Goal: Information Seeking & Learning: Compare options

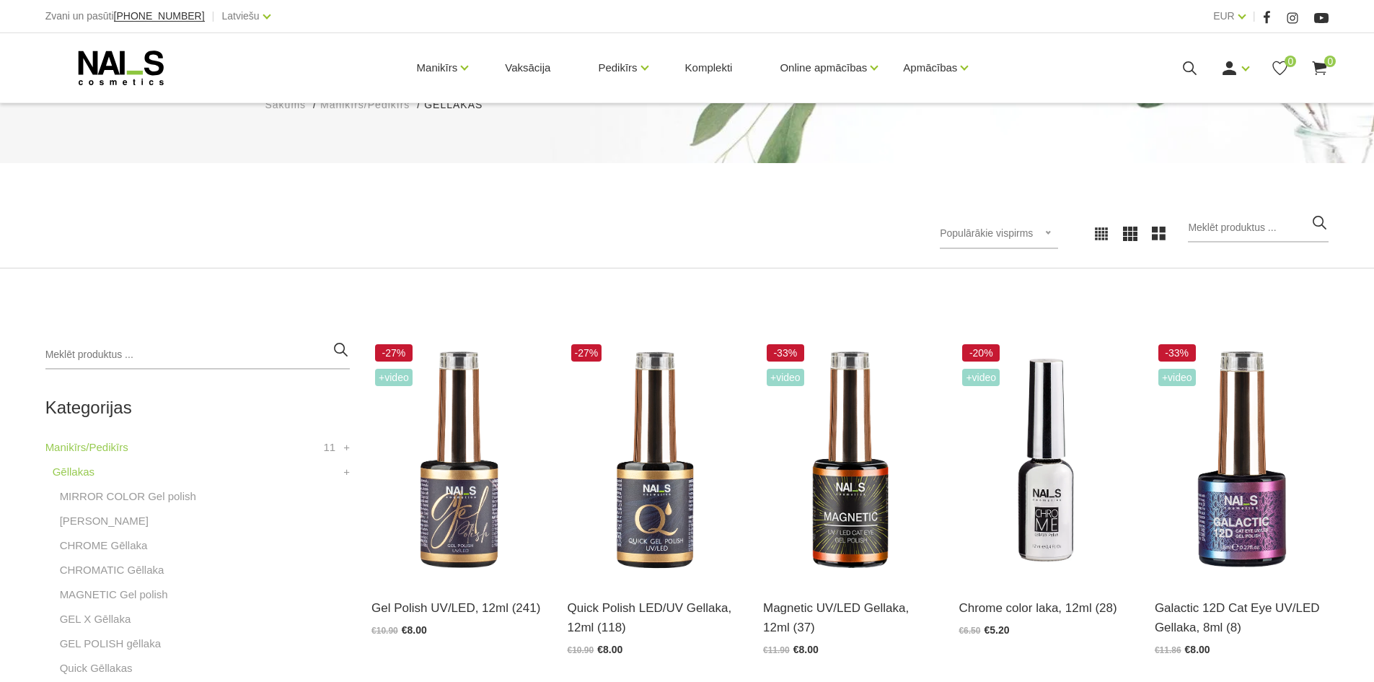
scroll to position [288, 0]
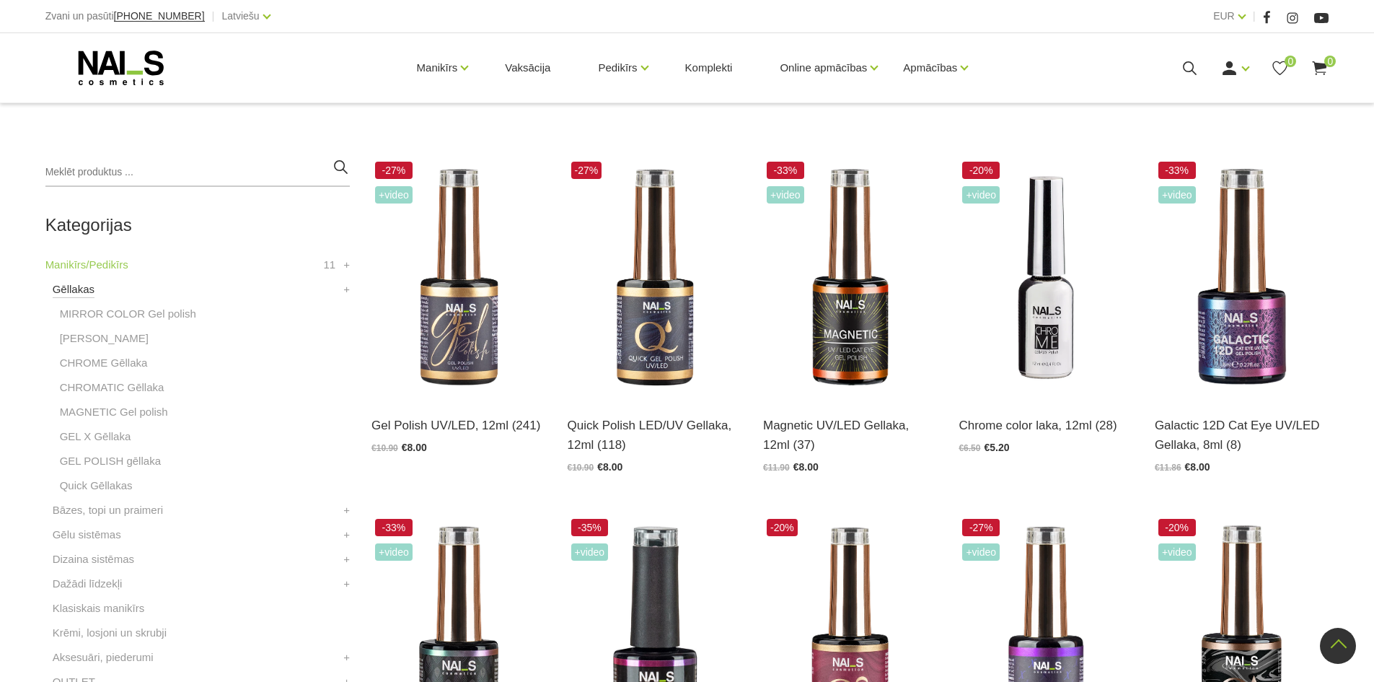
click at [71, 290] on link "Gēllakas" at bounding box center [74, 289] width 42 height 17
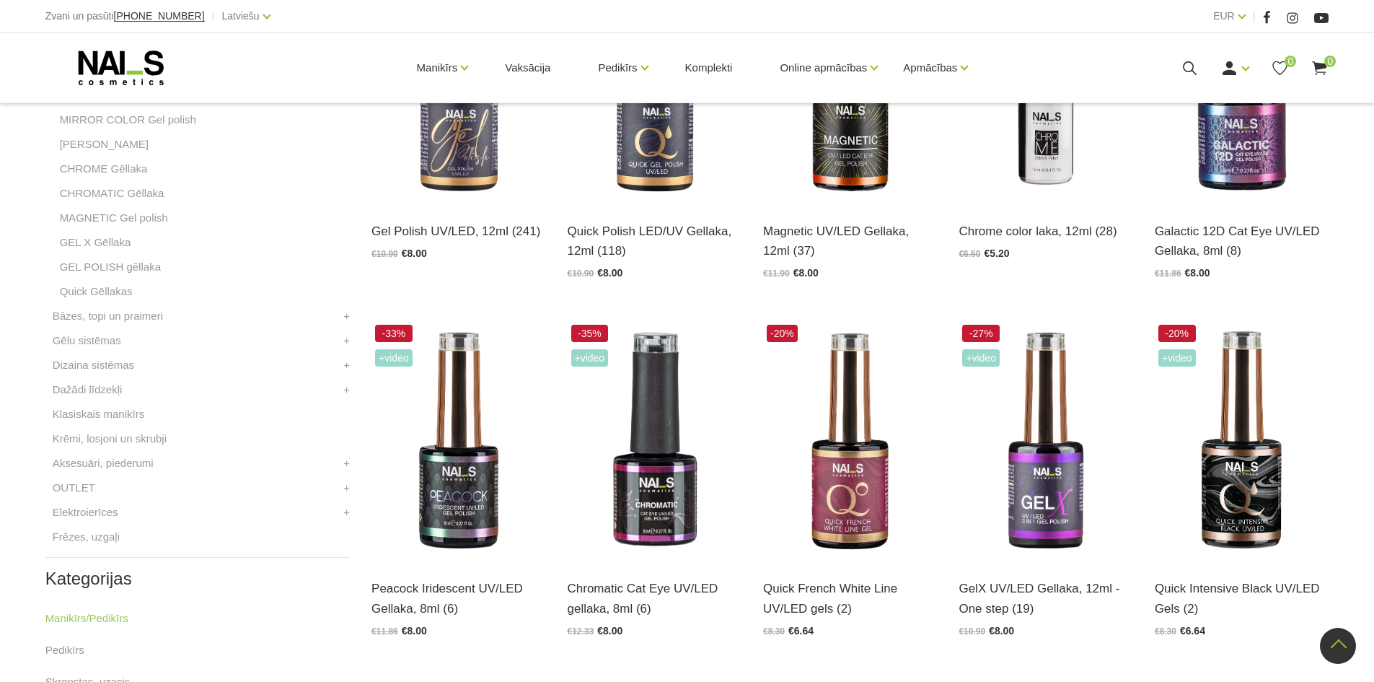
scroll to position [505, 0]
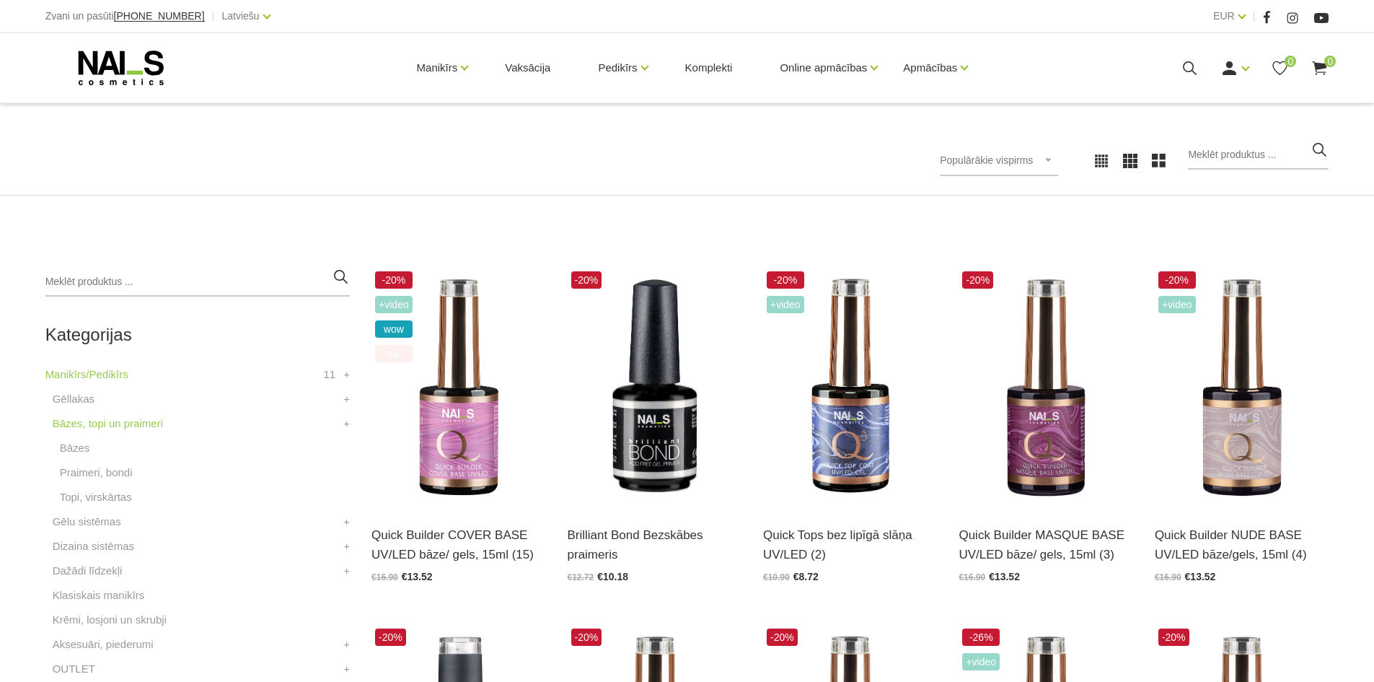
scroll to position [216, 0]
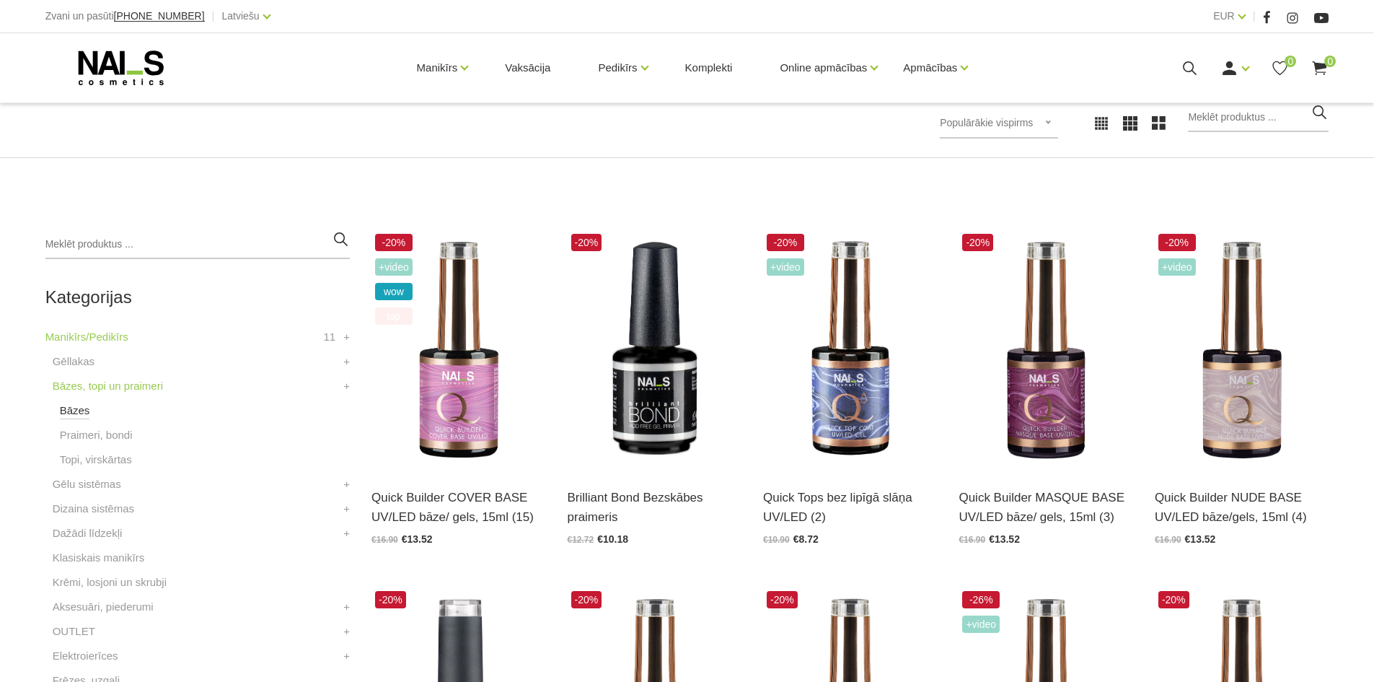
click at [70, 408] on link "Bāzes" at bounding box center [75, 410] width 30 height 17
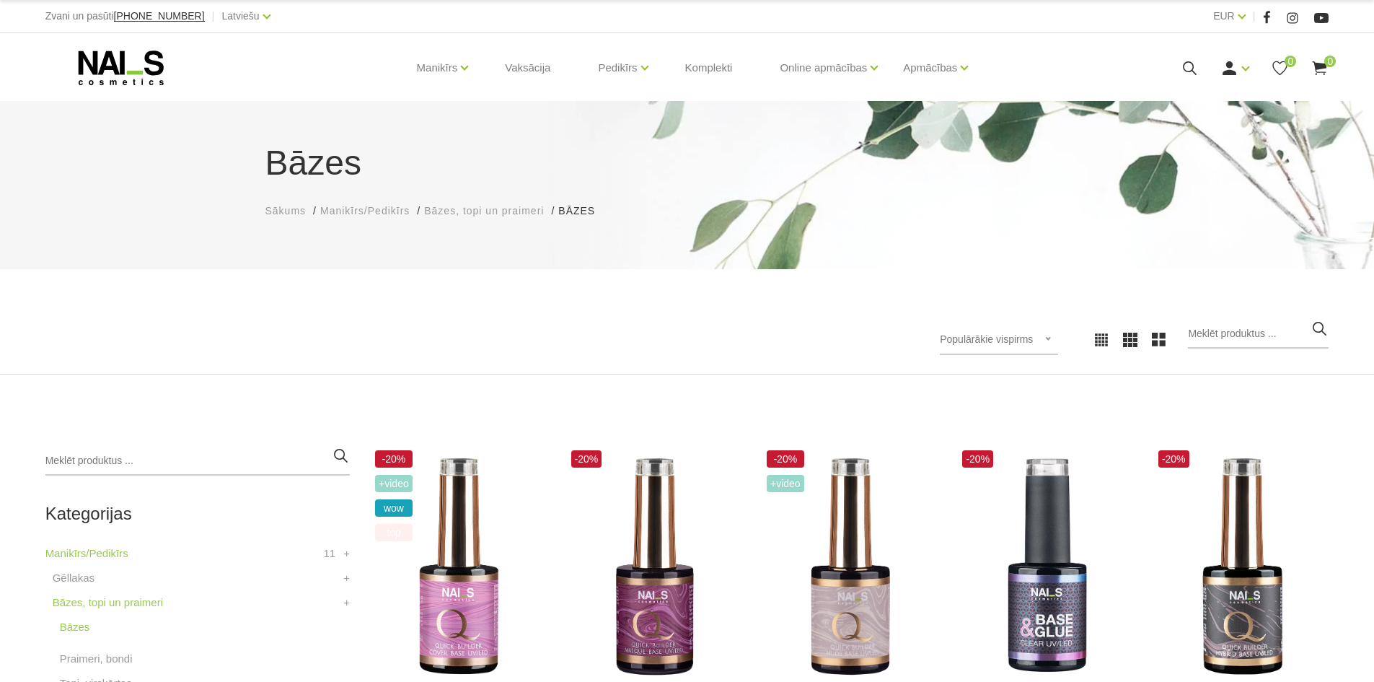
scroll to position [216, 0]
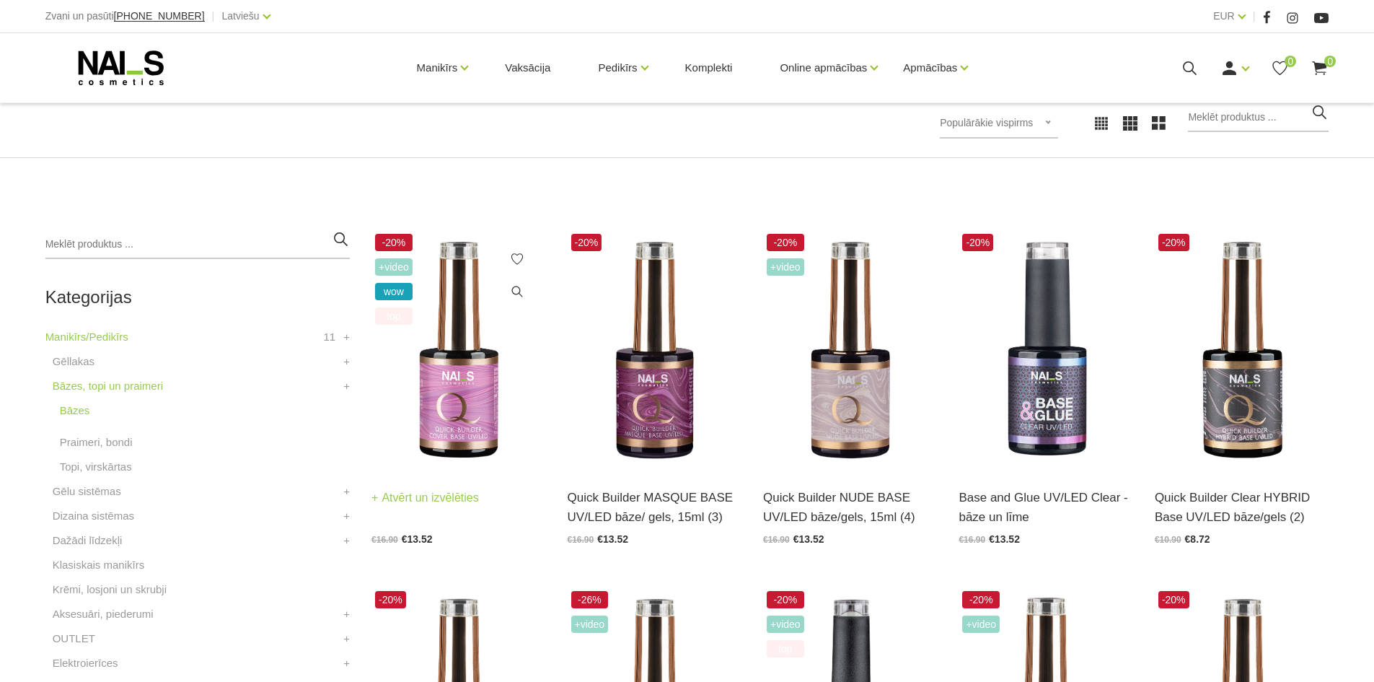
click at [451, 392] on img at bounding box center [458, 349] width 174 height 239
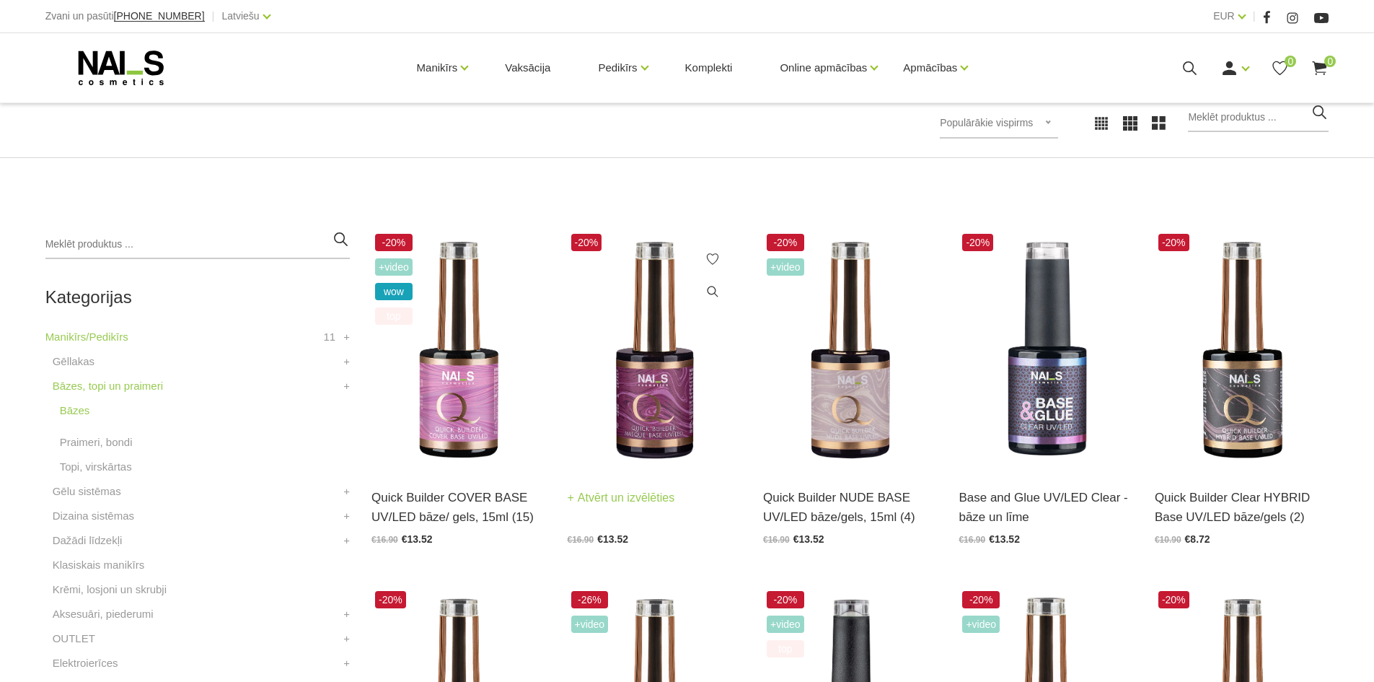
click at [671, 405] on img at bounding box center [655, 349] width 174 height 239
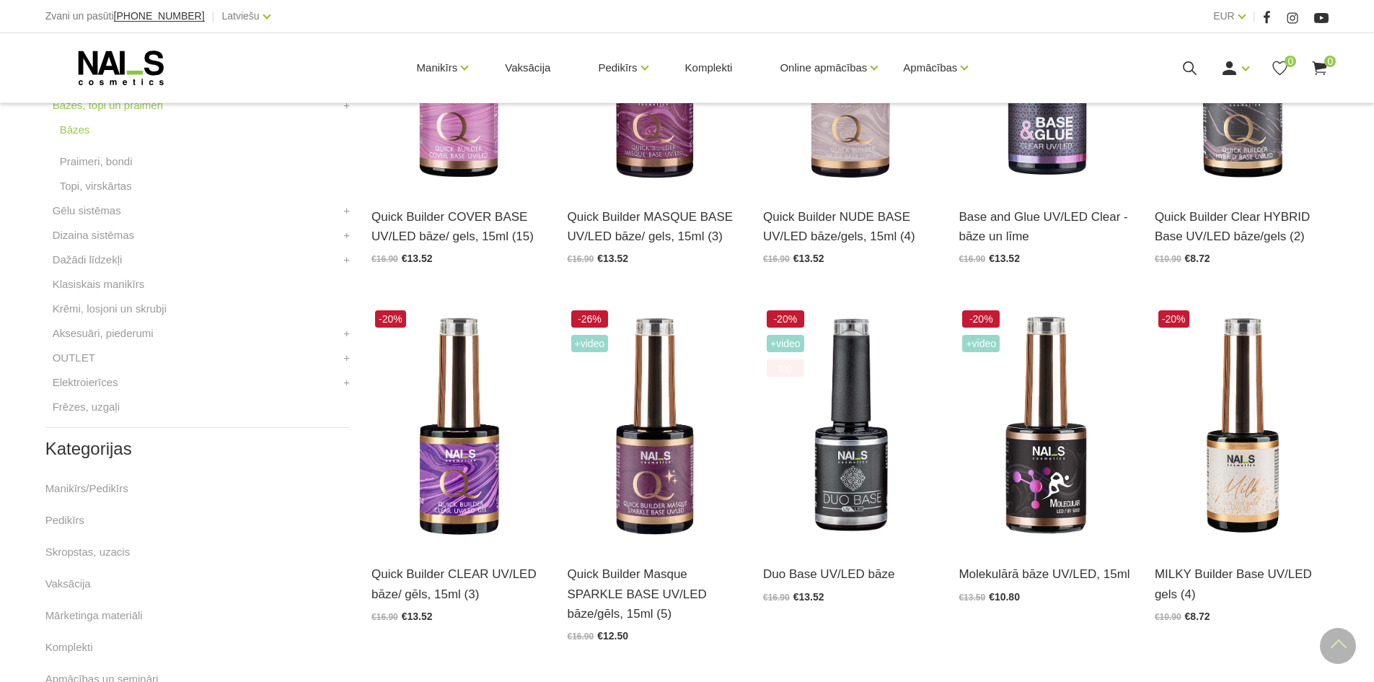
scroll to position [577, 0]
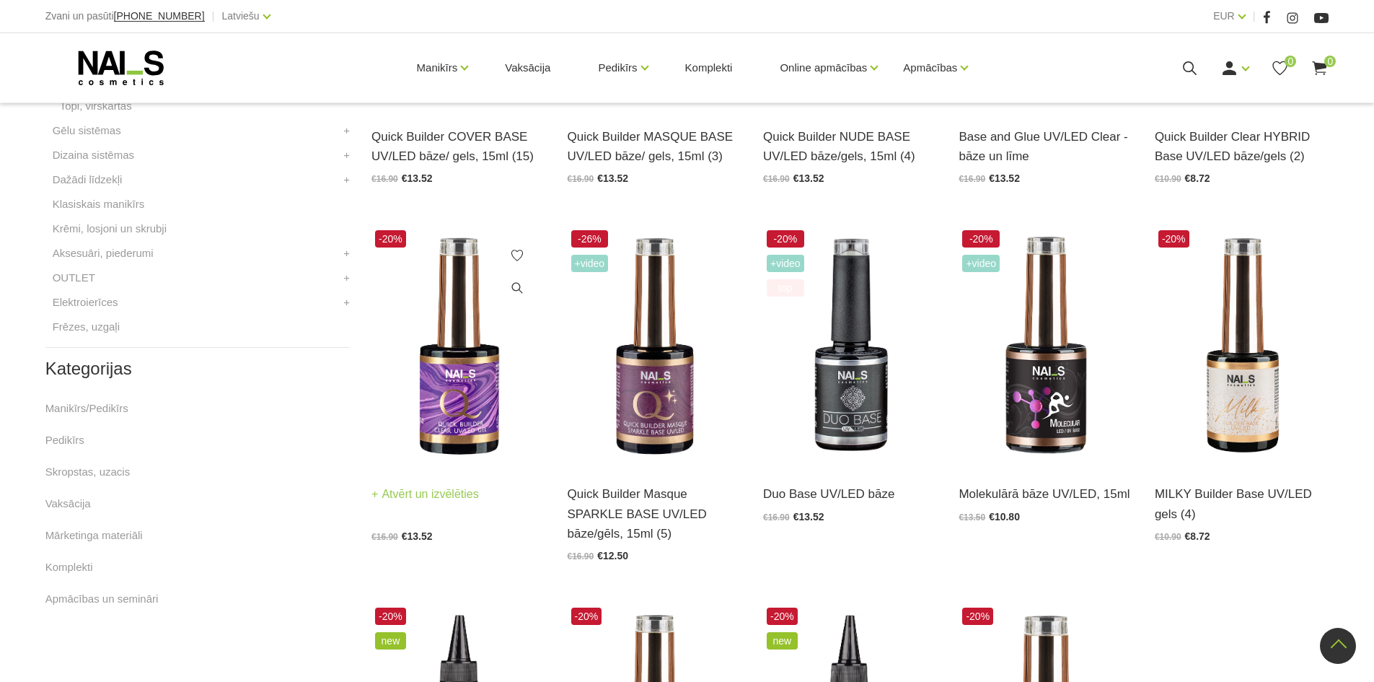
click at [457, 402] on img at bounding box center [458, 345] width 174 height 239
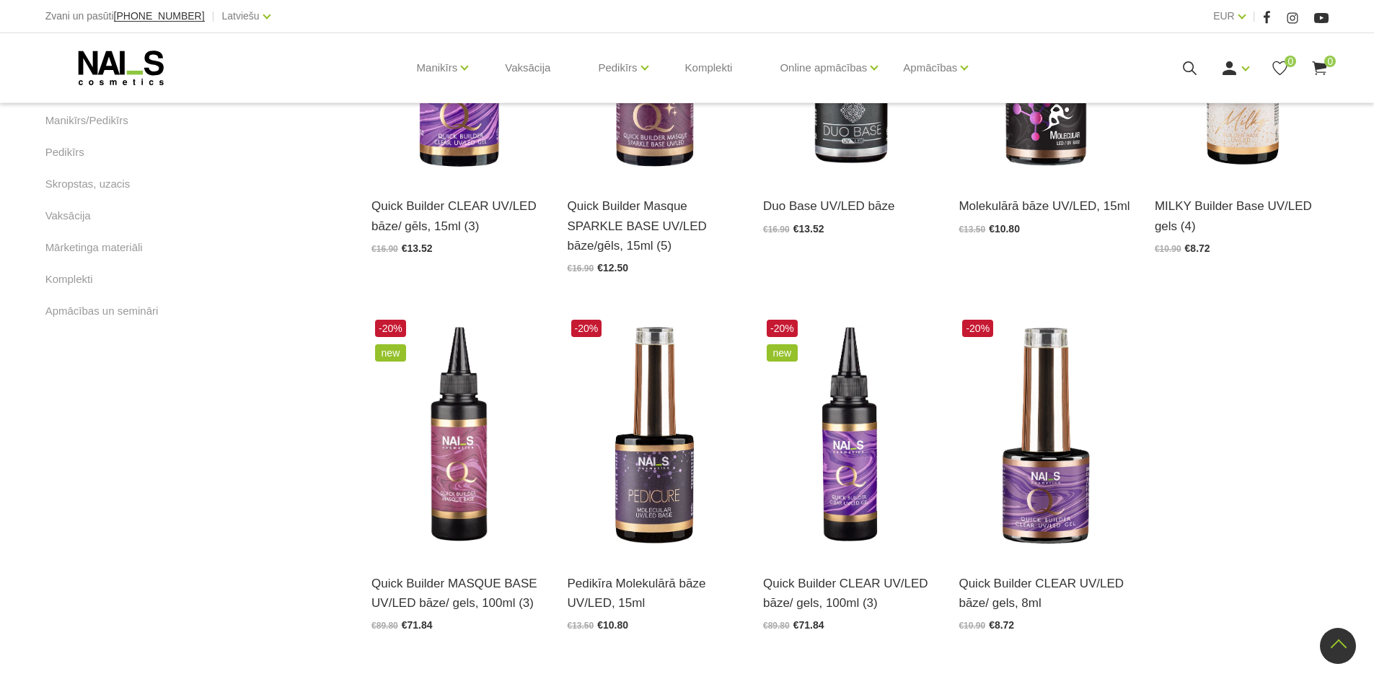
scroll to position [848, 0]
